Goal: Information Seeking & Learning: Learn about a topic

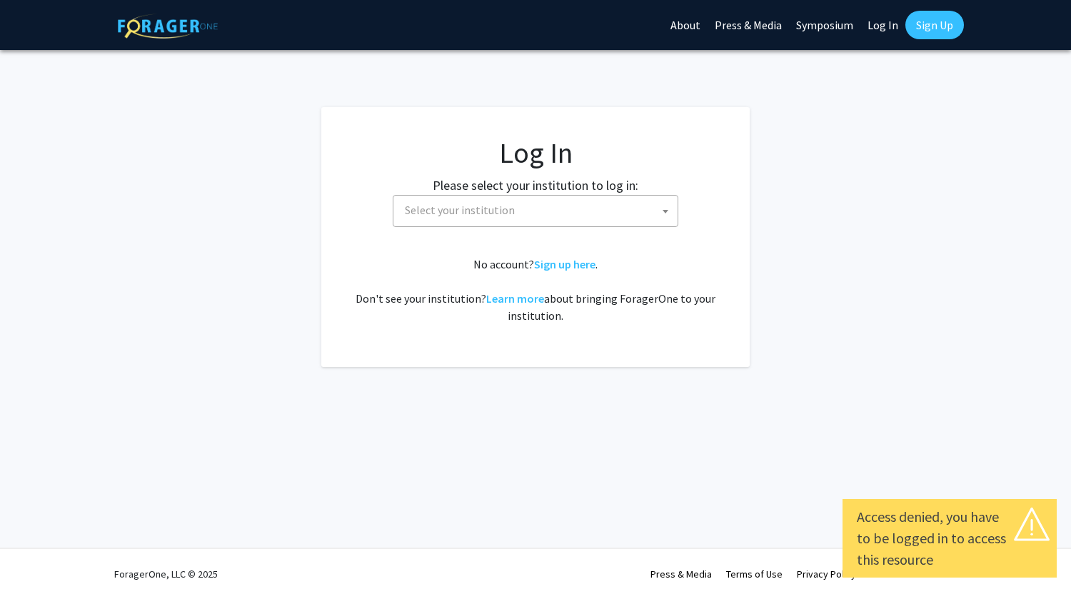
click at [883, 21] on link "Log In" at bounding box center [882, 25] width 45 height 50
select select "34"
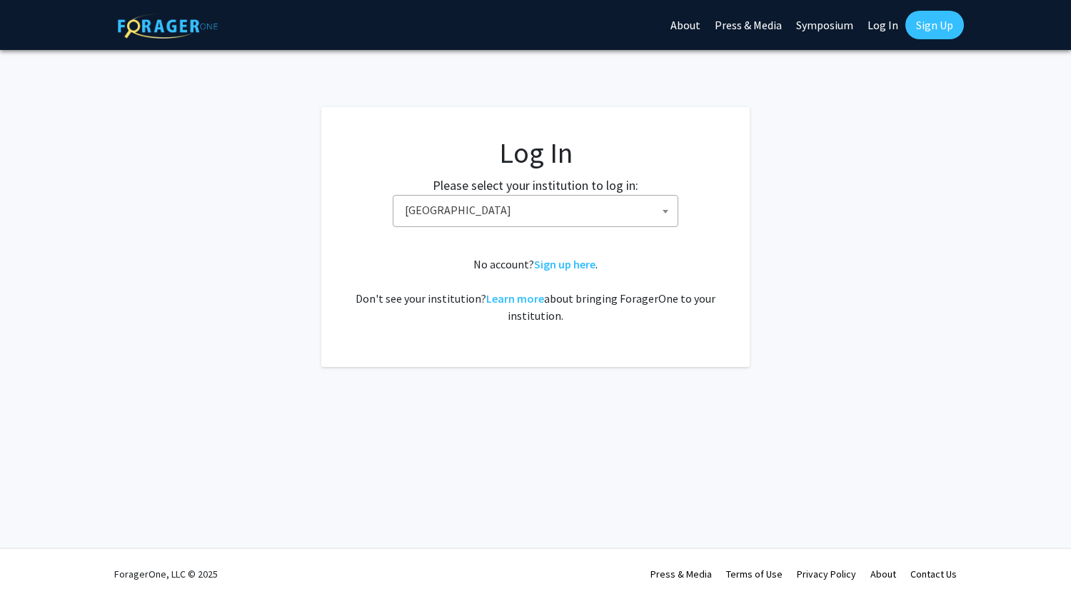
click at [888, 26] on link "Log In" at bounding box center [882, 25] width 45 height 50
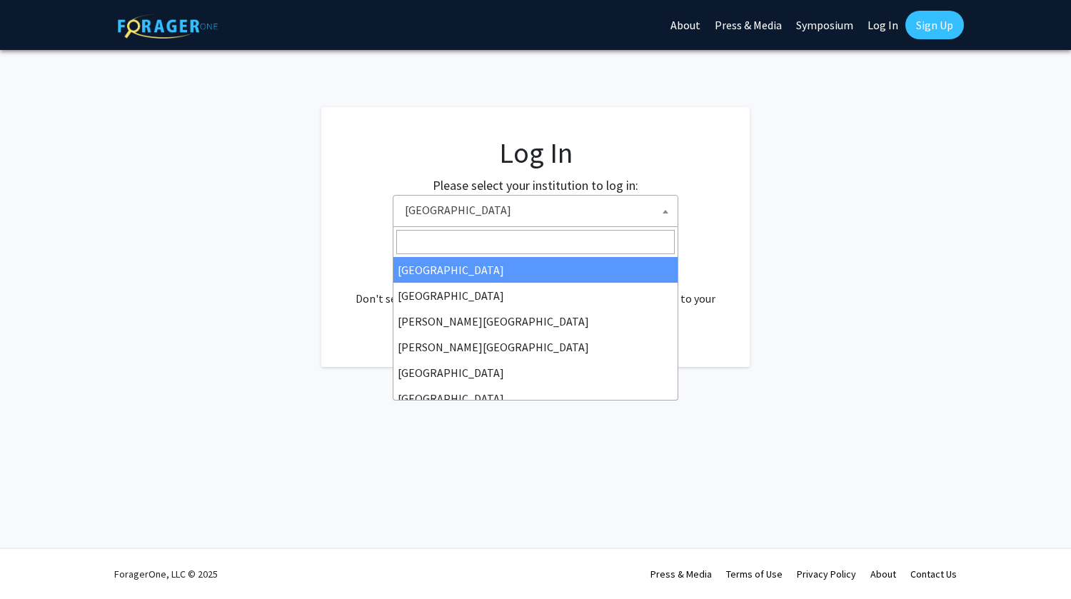
click at [613, 215] on span "[GEOGRAPHIC_DATA]" at bounding box center [538, 210] width 278 height 29
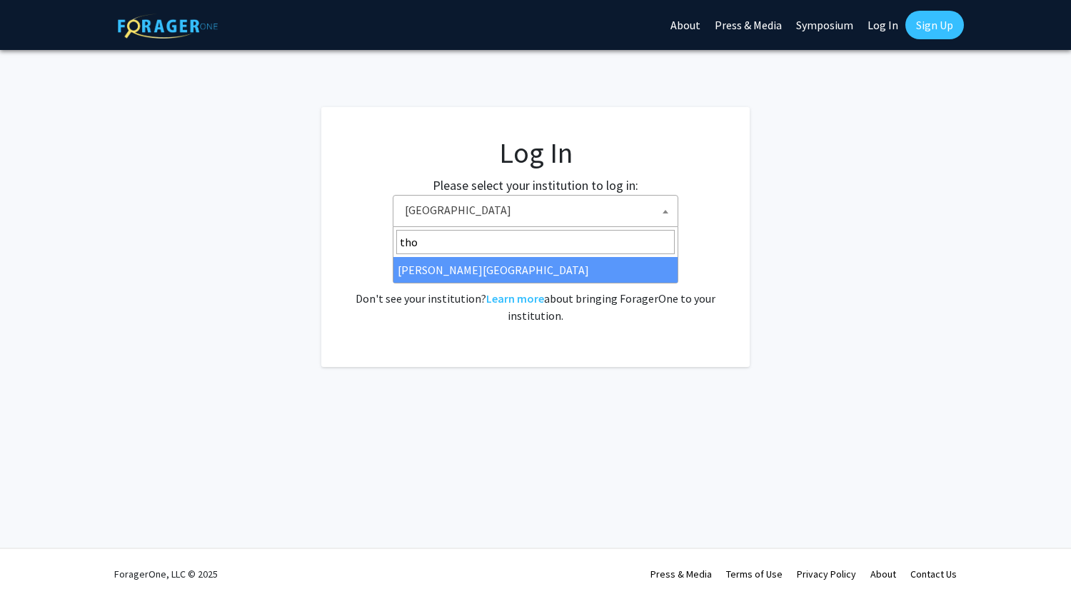
type input "tho"
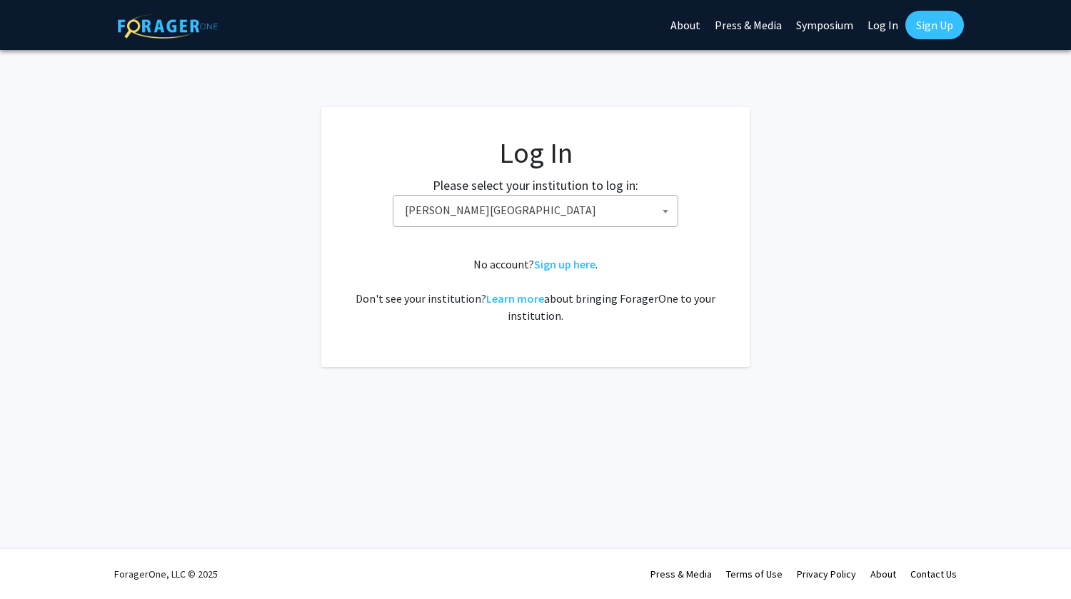
select select "24"
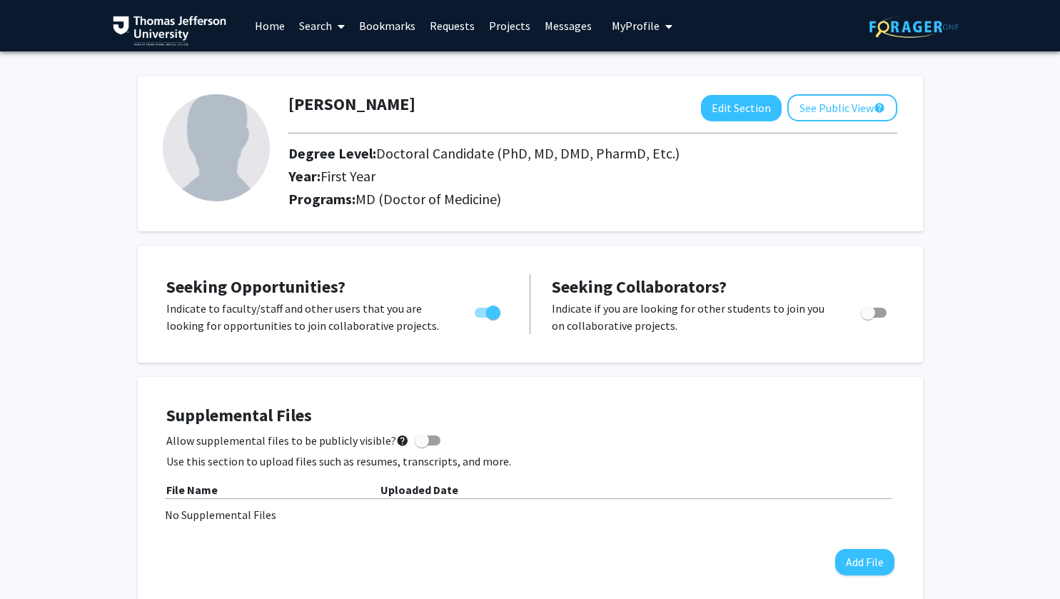
click at [726, 555] on div "Supplemental Files Allow supplemental files to be publicly visible? help Use th…" at bounding box center [530, 491] width 728 height 170
click at [725, 67] on div "Hannah Brown Edit Section See Public View help Degree Level: Doctoral Candidate…" at bounding box center [530, 146] width 785 height 169
click at [334, 23] on span at bounding box center [338, 26] width 13 height 50
click at [352, 62] on span "Faculty/Staff" at bounding box center [344, 65] width 105 height 29
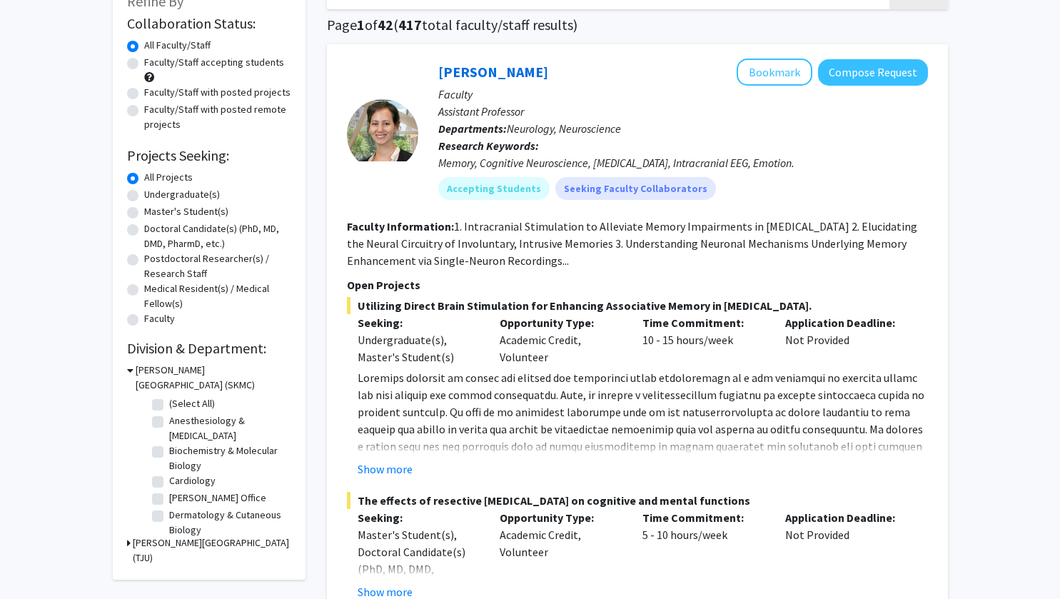
scroll to position [103, 0]
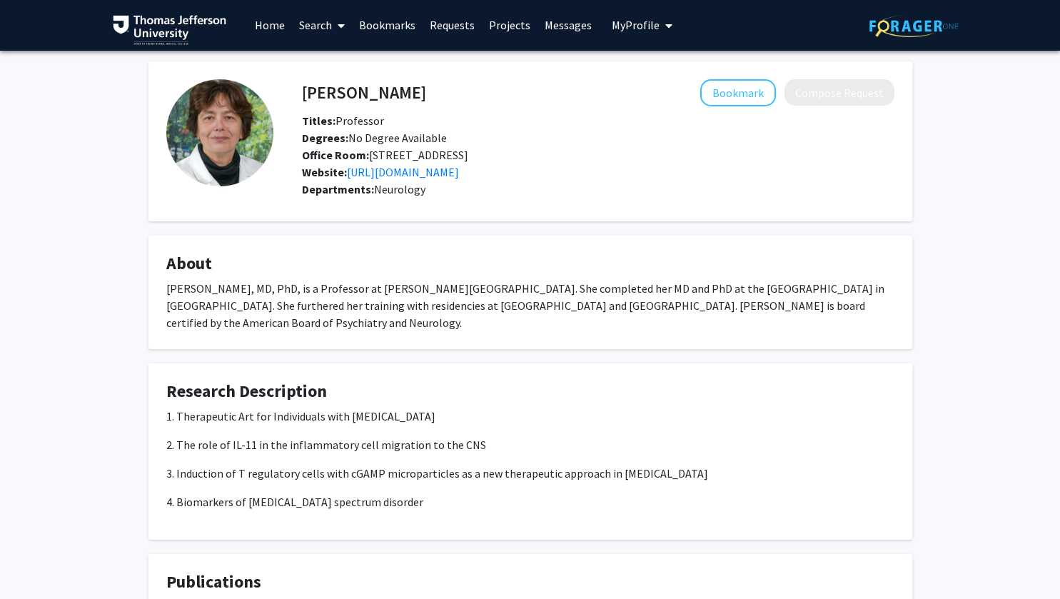
scroll to position [1, 0]
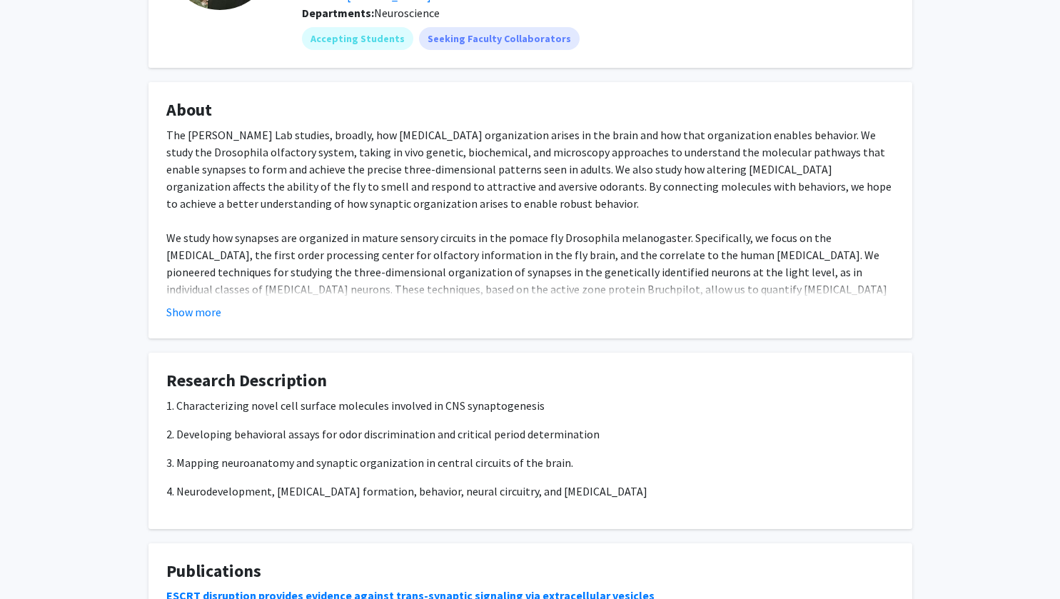
scroll to position [178, 0]
